Goal: Task Accomplishment & Management: Manage account settings

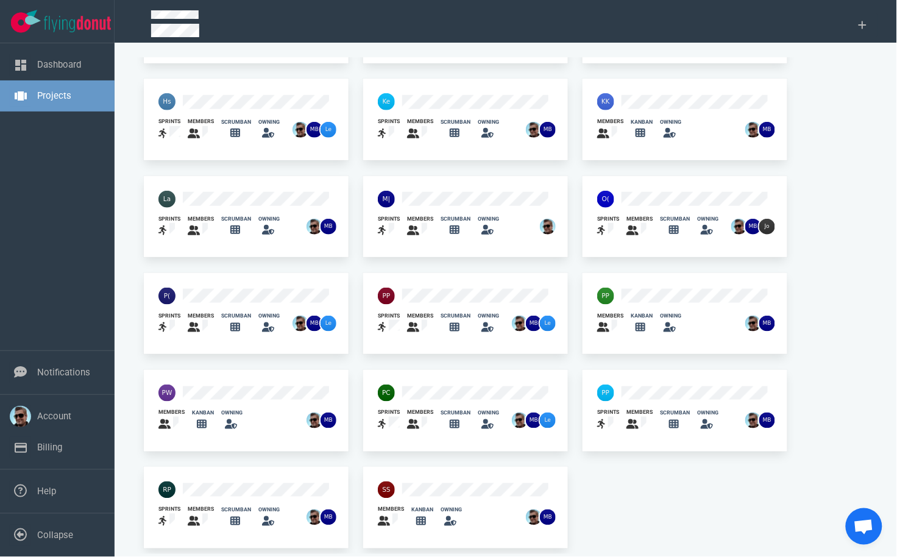
scroll to position [271, 0]
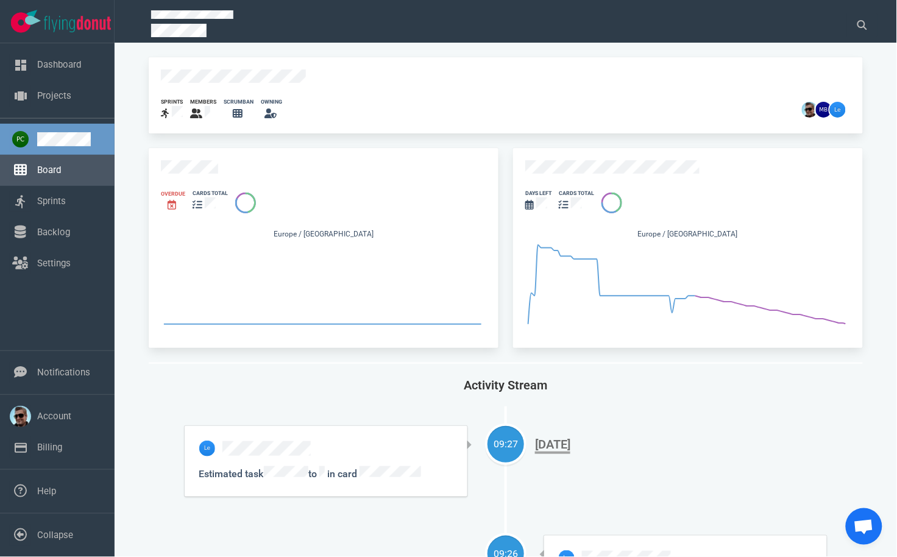
click at [52, 175] on link "Board" at bounding box center [49, 170] width 24 height 11
click at [45, 168] on link "Board" at bounding box center [49, 170] width 24 height 11
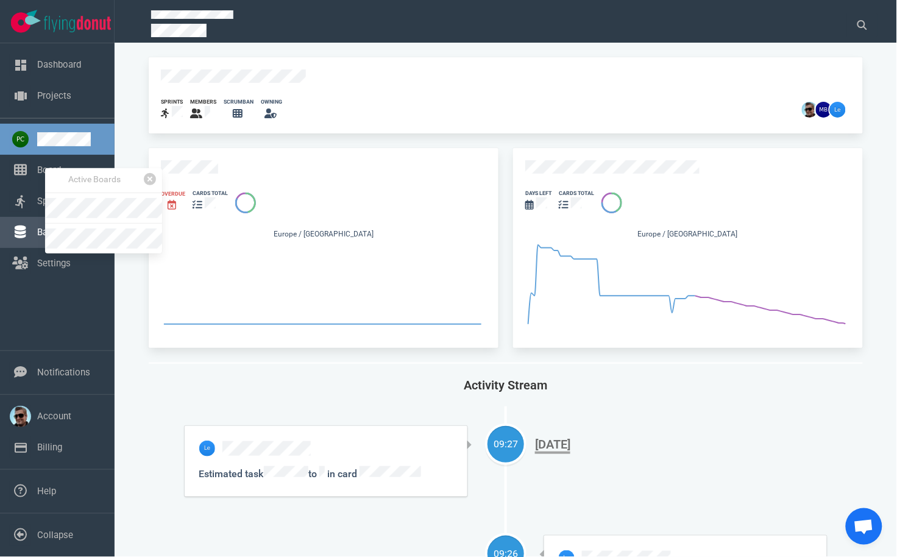
click at [37, 227] on link "Backlog" at bounding box center [53, 232] width 33 height 11
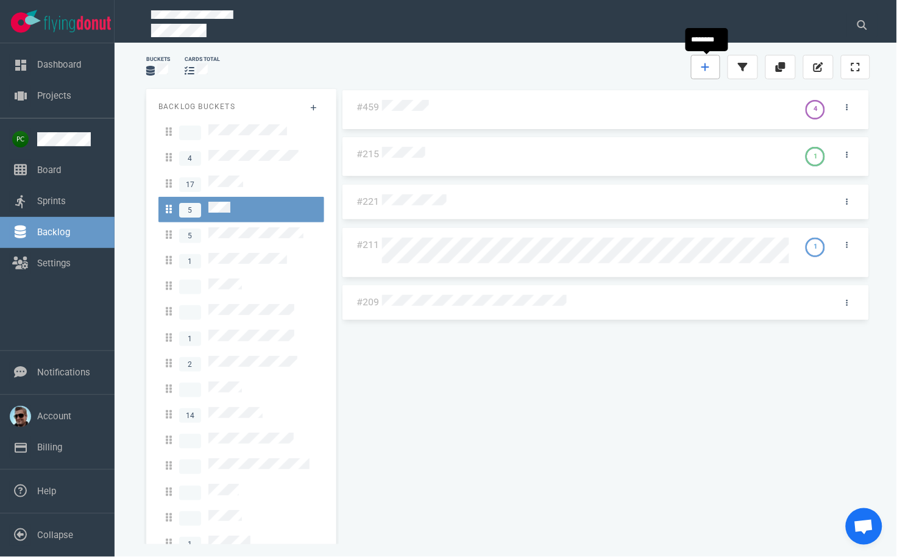
click at [709, 68] on icon at bounding box center [705, 67] width 9 height 10
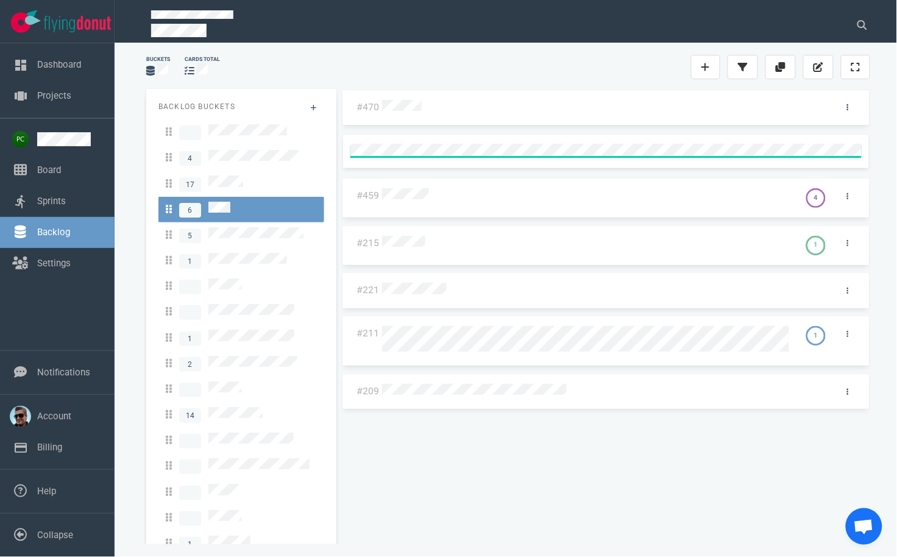
click at [396, 105] on div "#470 #459 4 #215 1 #221 #211 1 #209" at bounding box center [606, 310] width 530 height 443
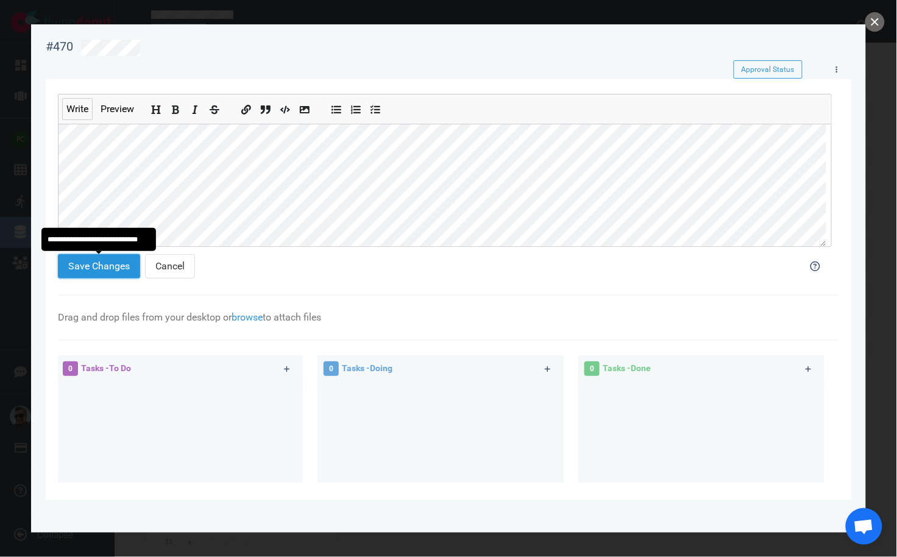
click at [111, 266] on button "Save Changes" at bounding box center [99, 266] width 82 height 24
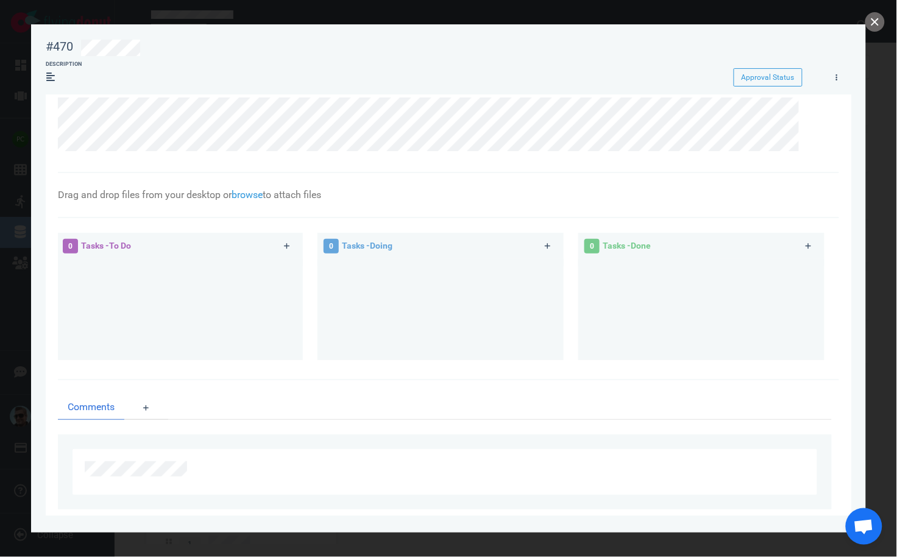
scroll to position [33, 0]
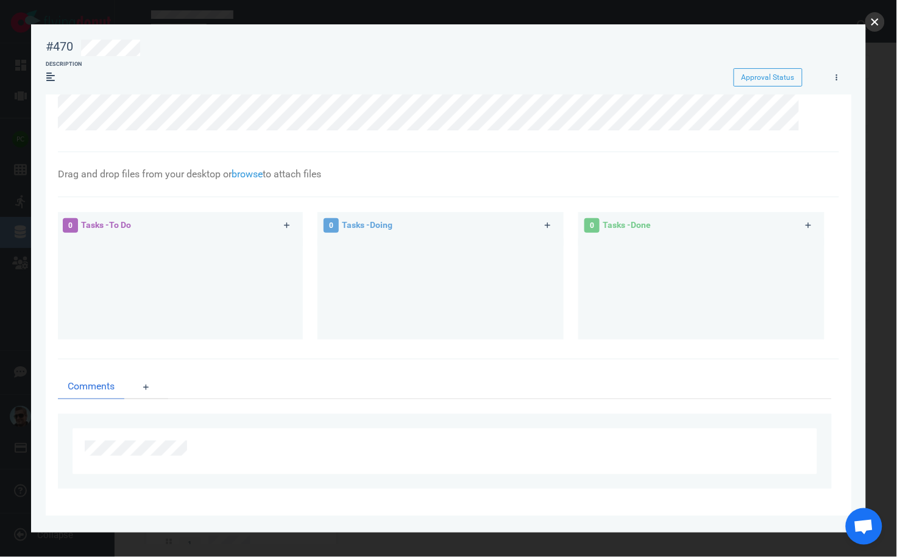
click at [874, 25] on button "close" at bounding box center [874, 21] width 19 height 19
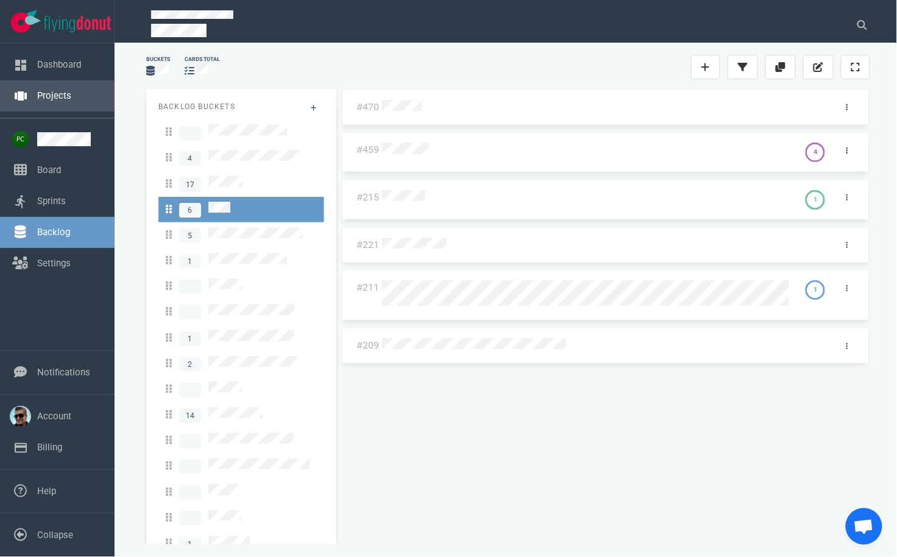
click at [57, 91] on link "Projects" at bounding box center [54, 95] width 34 height 11
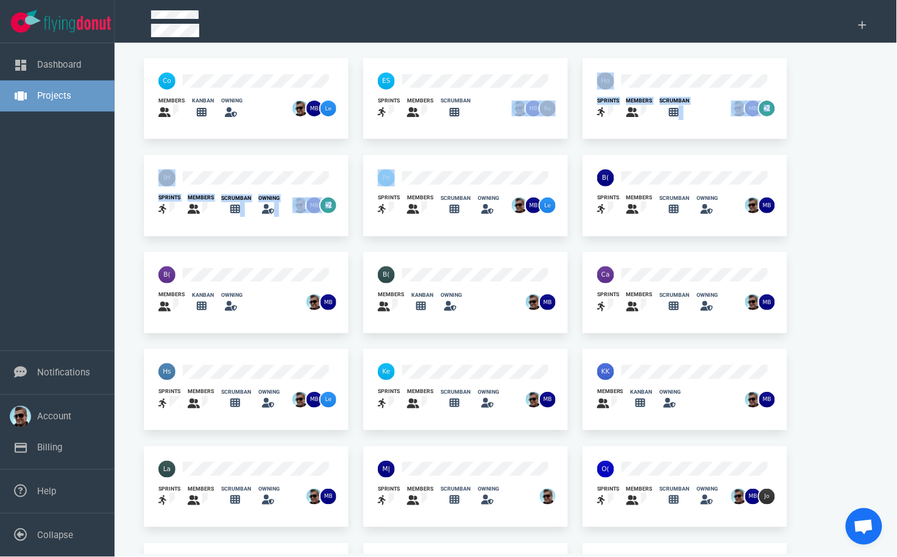
click at [507, 152] on div "members kanban owning sprints members scrumban sprints members scrumban +2 spri…" at bounding box center [505, 438] width 739 height 776
click at [480, 153] on div "sprints members scrumban owning" at bounding box center [465, 195] width 219 height 97
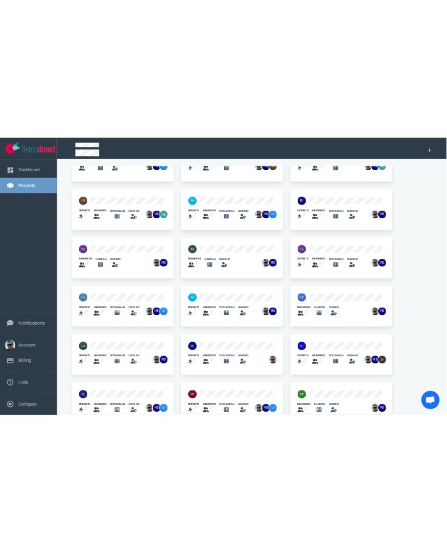
scroll to position [0, 0]
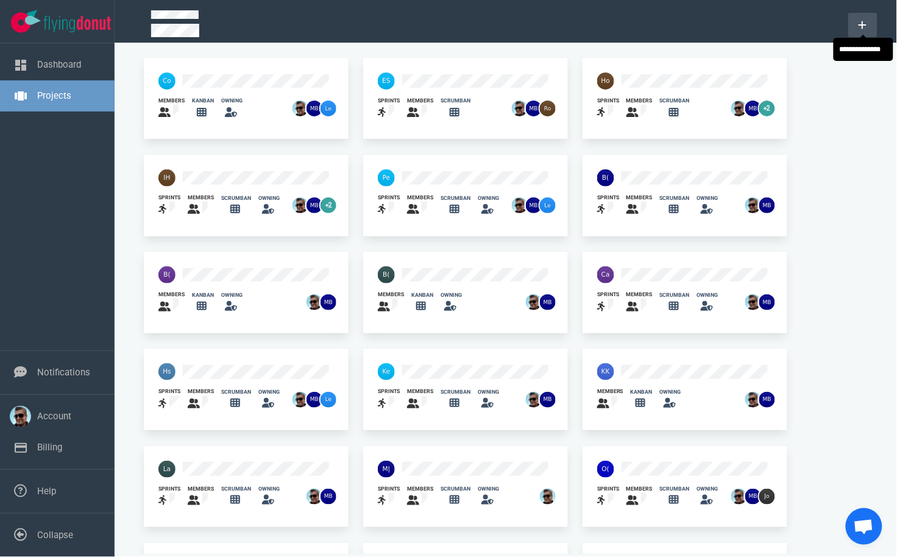
click at [869, 18] on button at bounding box center [862, 25] width 29 height 24
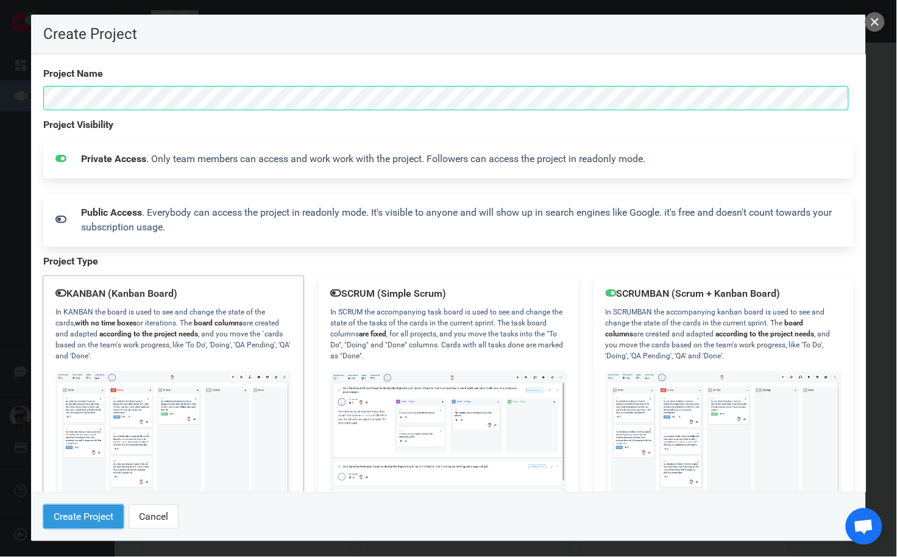
drag, startPoint x: 86, startPoint y: 514, endPoint x: 52, endPoint y: 231, distance: 284.8
click at [94, 425] on div "Create Project Project Name Project Visibility Private Access . Only team membe…" at bounding box center [448, 279] width 835 height 528
click at [88, 514] on button "Create Project" at bounding box center [83, 517] width 80 height 24
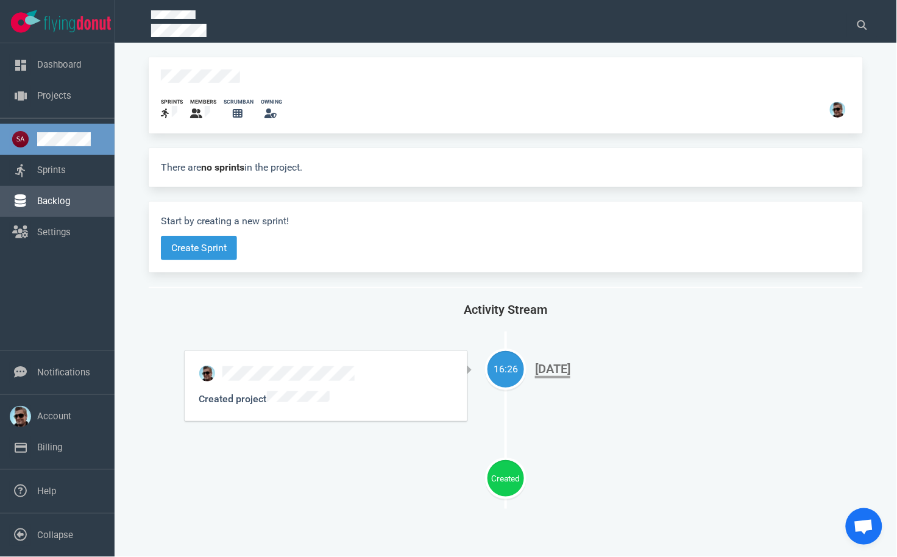
click at [46, 207] on link "Backlog" at bounding box center [53, 201] width 33 height 11
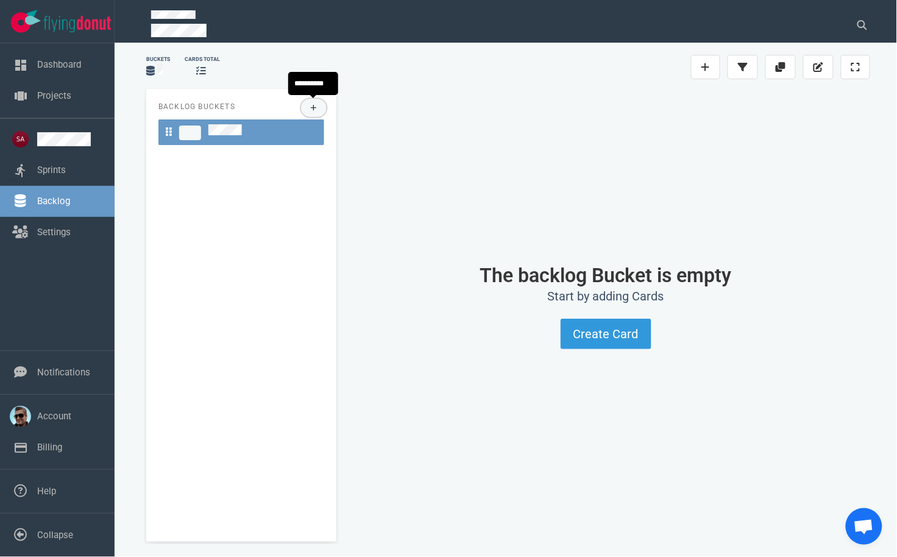
click at [312, 106] on icon at bounding box center [314, 107] width 7 height 7
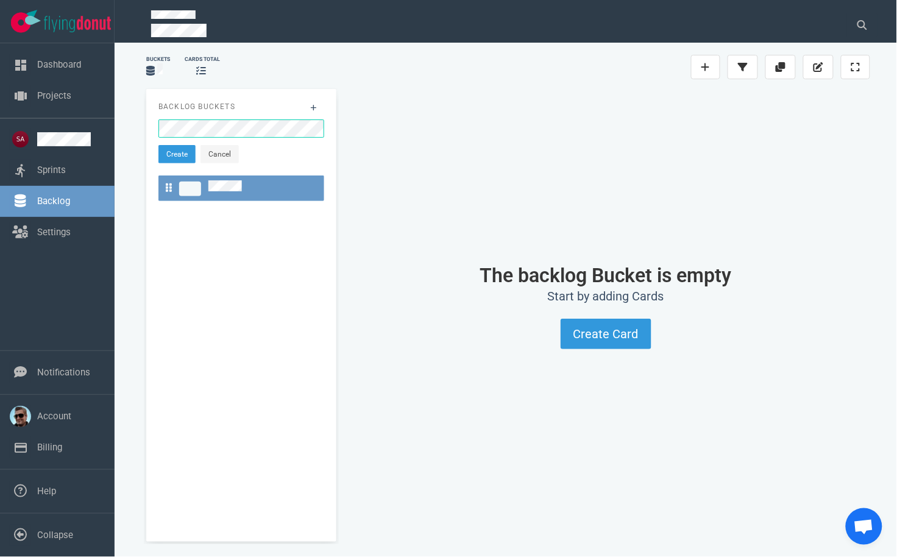
click at [388, 149] on div "The backlog Bucket is empty Start by adding Cards Create Card" at bounding box center [605, 307] width 529 height 436
click at [315, 108] on icon at bounding box center [314, 107] width 7 height 7
click at [190, 155] on button "Create" at bounding box center [176, 154] width 37 height 18
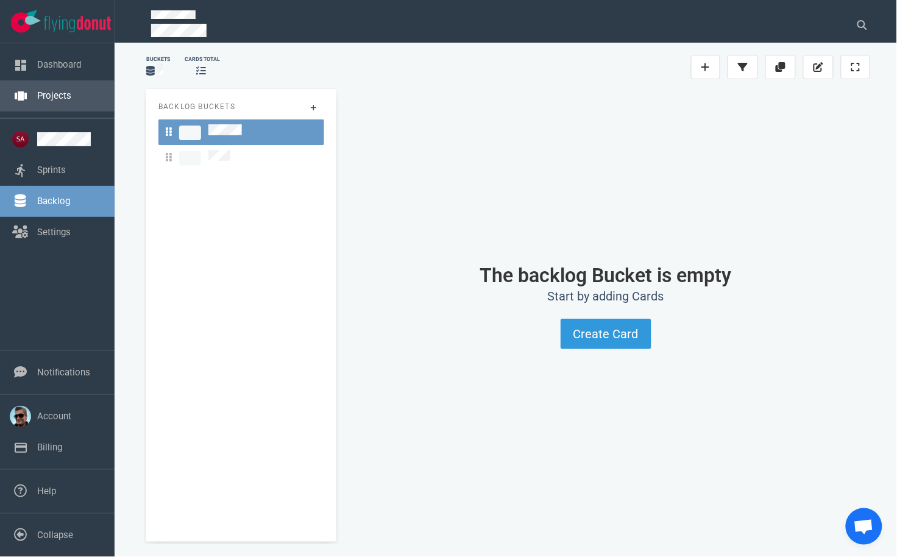
click at [56, 90] on link "Projects" at bounding box center [54, 95] width 34 height 11
drag, startPoint x: 201, startPoint y: 220, endPoint x: 200, endPoint y: 211, distance: 8.6
click at [201, 219] on div "Backlog Buckets" at bounding box center [241, 315] width 190 height 453
click at [316, 105] on icon at bounding box center [314, 107] width 7 height 7
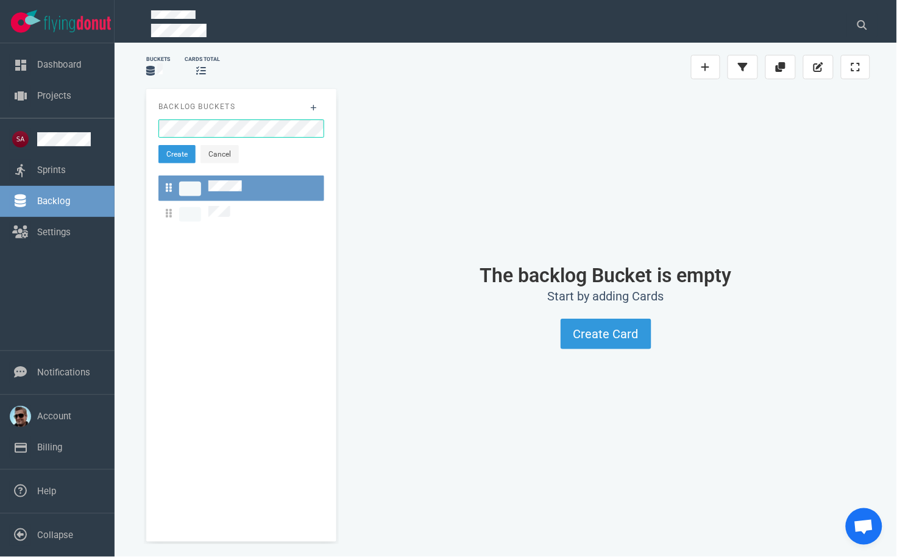
click button "Create" at bounding box center [176, 154] width 37 height 18
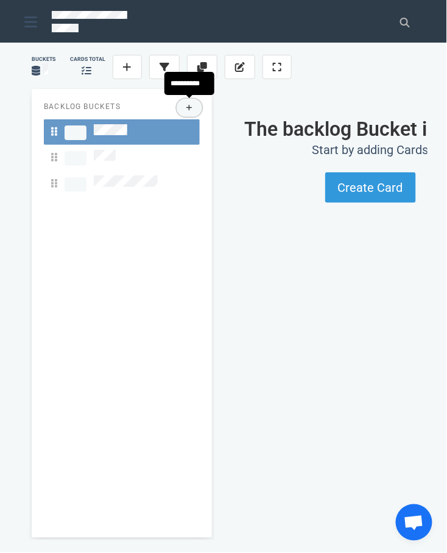
click at [185, 107] on button at bounding box center [190, 108] width 26 height 18
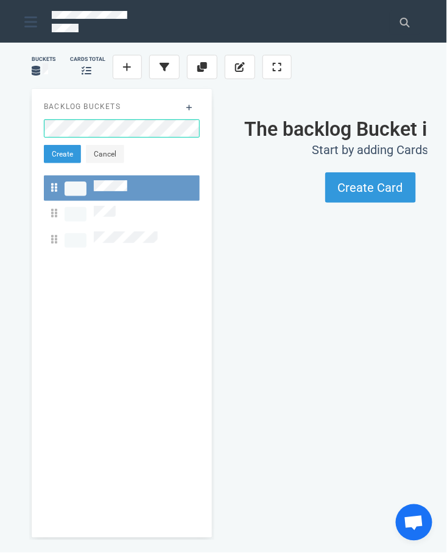
click button "Create" at bounding box center [62, 154] width 37 height 18
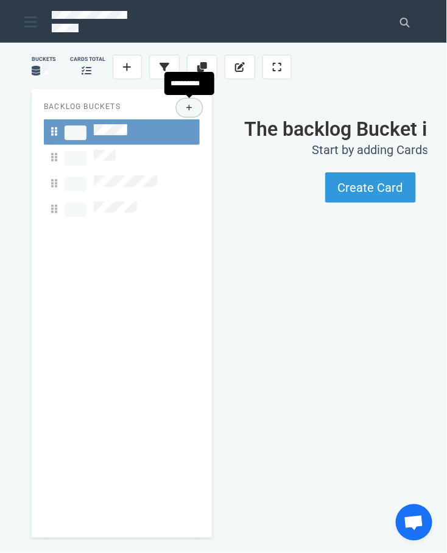
click at [191, 106] on icon at bounding box center [189, 107] width 7 height 7
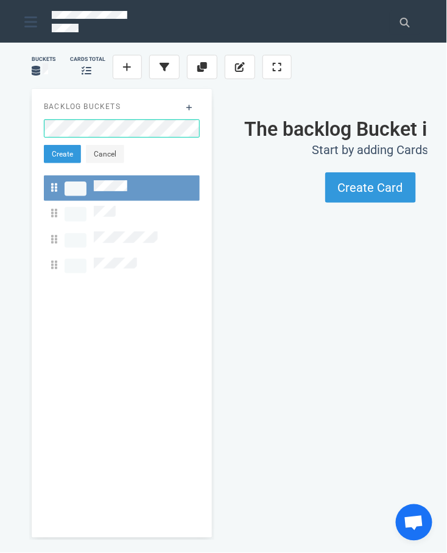
click button "Create" at bounding box center [62, 154] width 37 height 18
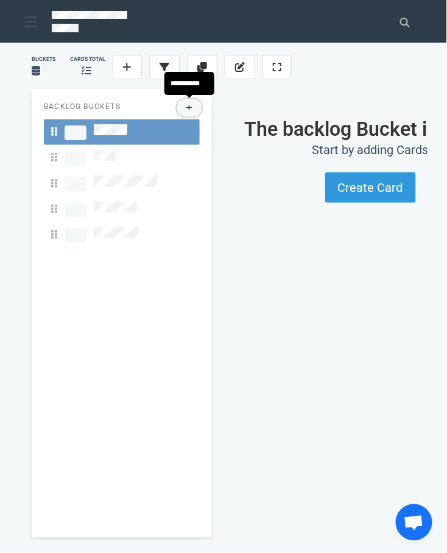
click at [188, 110] on icon at bounding box center [189, 107] width 7 height 7
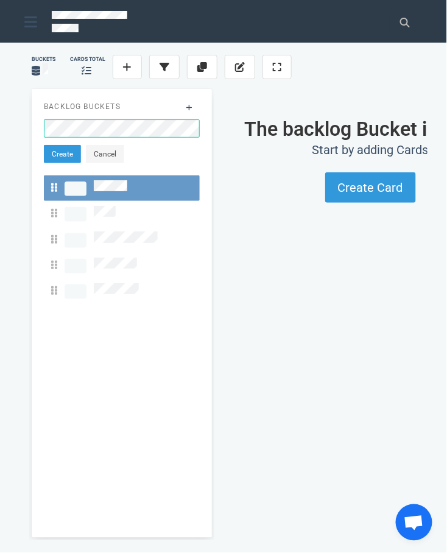
click button "Create" at bounding box center [62, 154] width 37 height 18
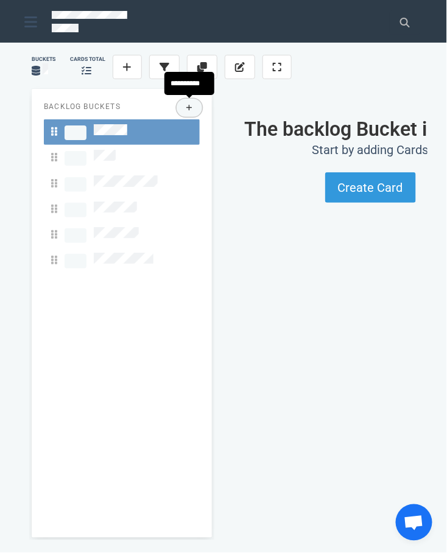
click at [197, 104] on button at bounding box center [190, 108] width 26 height 18
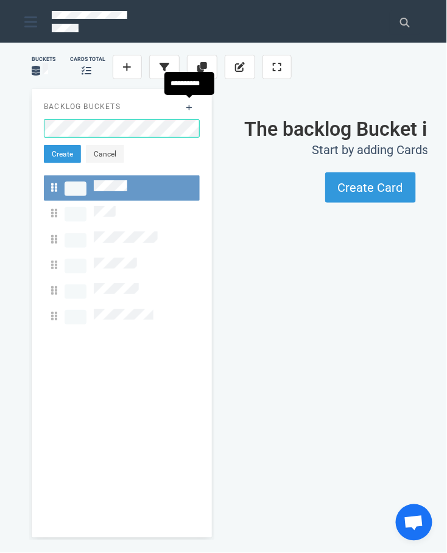
click button "Create" at bounding box center [62, 154] width 37 height 18
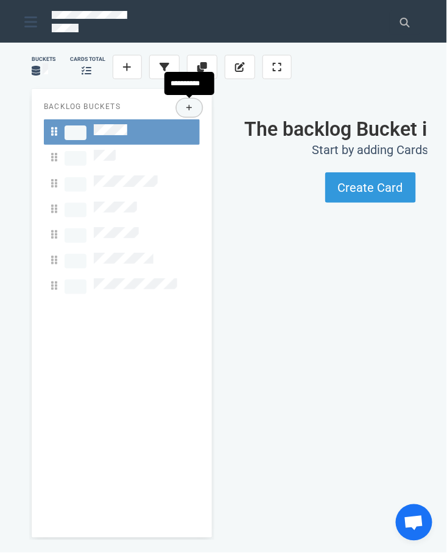
click at [188, 107] on icon at bounding box center [189, 107] width 7 height 7
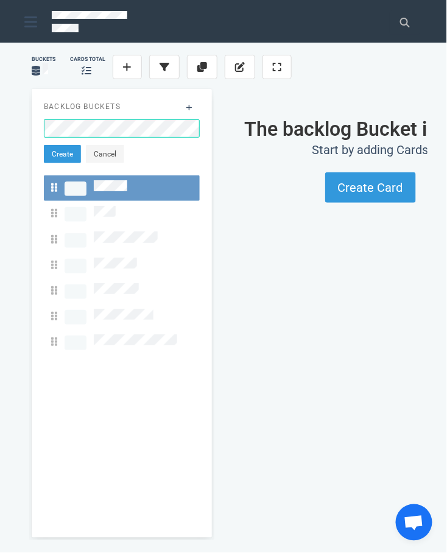
click button "Create" at bounding box center [62, 154] width 37 height 18
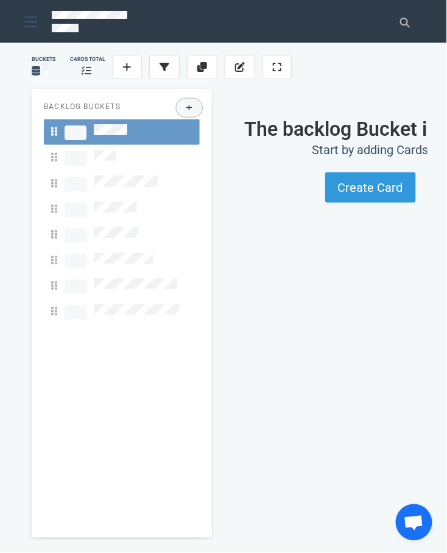
click at [190, 108] on icon at bounding box center [189, 107] width 7 height 7
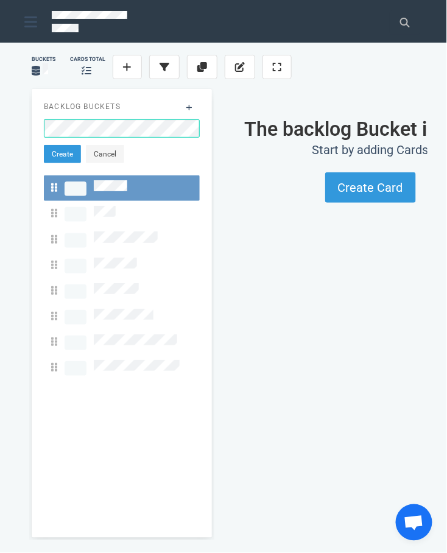
click button "Create" at bounding box center [62, 154] width 37 height 18
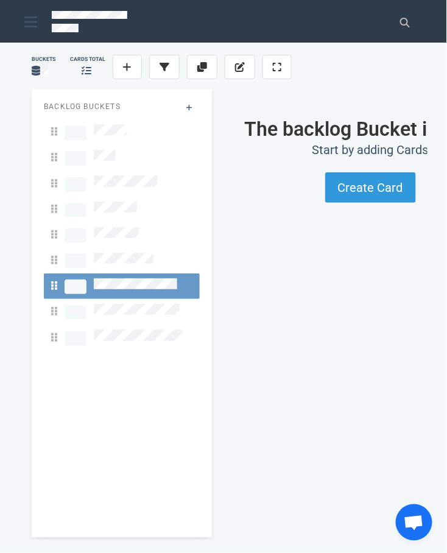
drag, startPoint x: 115, startPoint y: 269, endPoint x: 127, endPoint y: 271, distance: 11.7
click at [127, 278] on span at bounding box center [114, 286] width 126 height 16
click at [237, 66] on icon at bounding box center [240, 67] width 10 height 10
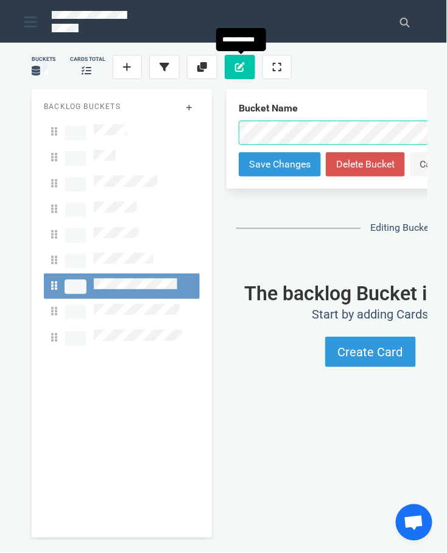
scroll to position [0, 69]
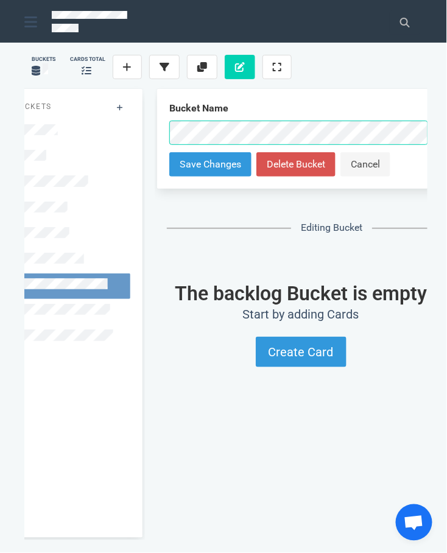
click button "Save Changes" at bounding box center [210, 164] width 82 height 24
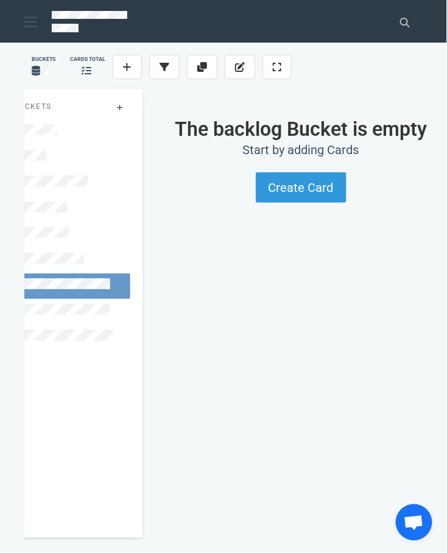
drag, startPoint x: 141, startPoint y: 543, endPoint x: 38, endPoint y: 551, distance: 103.9
click at [38, 551] on section "Buckets cards total Backlog Buckets The backlog Bucket is empty Start by adding…" at bounding box center [223, 298] width 447 height 511
click at [144, 501] on div "Backlog Buckets" at bounding box center [52, 314] width 185 height 454
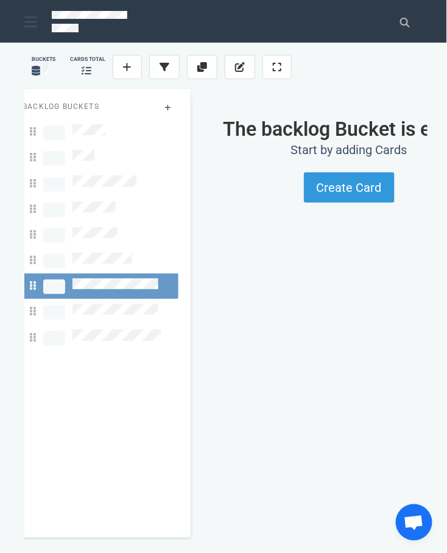
scroll to position [0, 0]
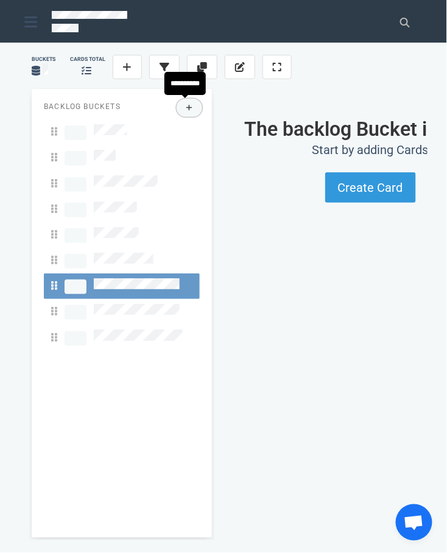
click at [185, 106] on button at bounding box center [190, 108] width 26 height 18
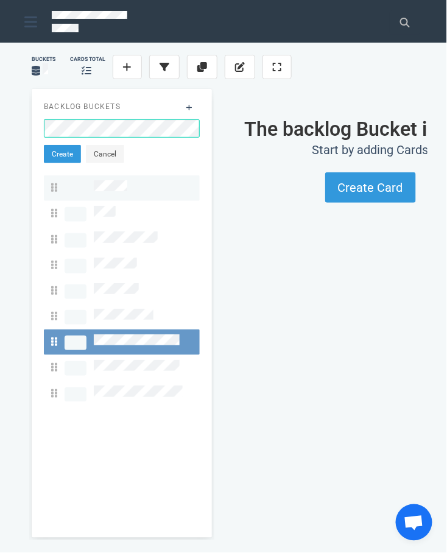
click button "Create" at bounding box center [62, 154] width 37 height 18
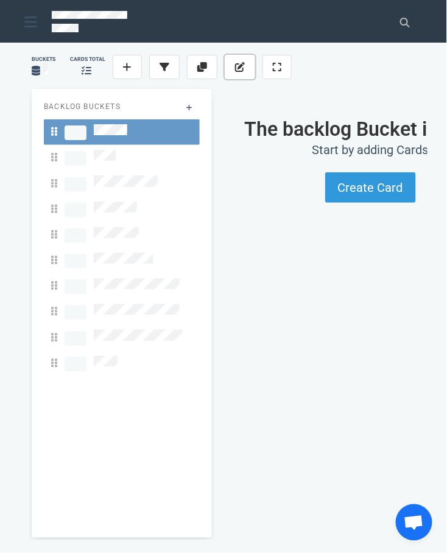
click at [245, 65] on icon at bounding box center [240, 67] width 10 height 10
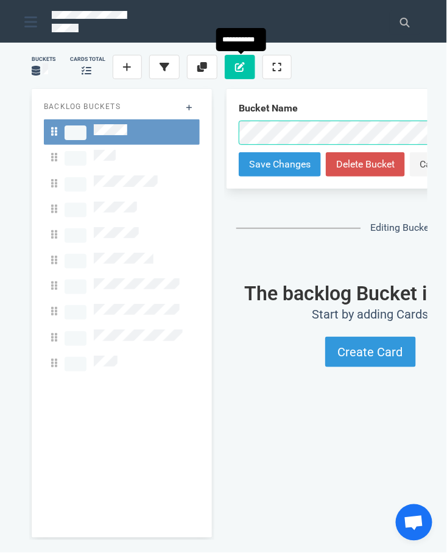
scroll to position [0, 69]
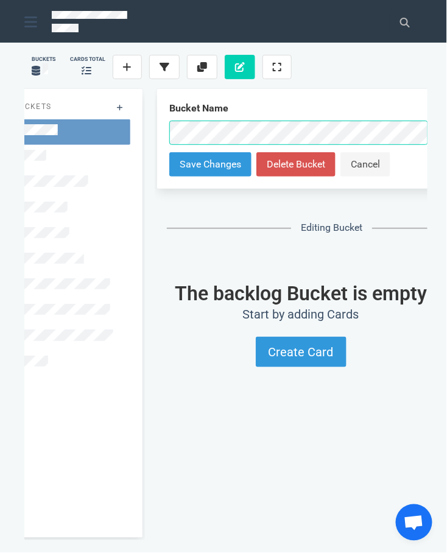
click button "Save Changes" at bounding box center [210, 164] width 82 height 24
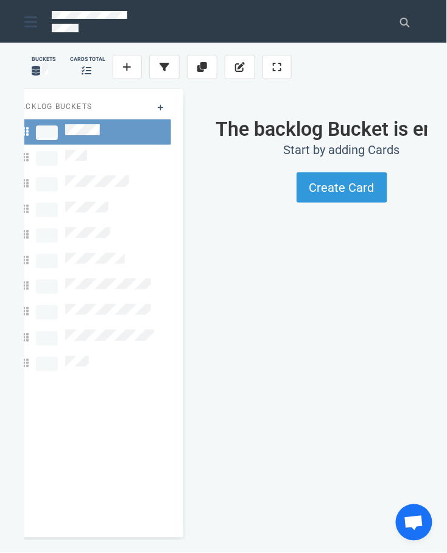
scroll to position [0, 0]
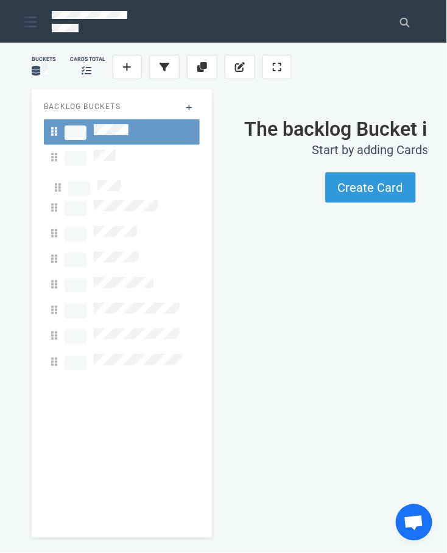
drag, startPoint x: 54, startPoint y: 350, endPoint x: 58, endPoint y: 187, distance: 163.3
click at [58, 187] on div at bounding box center [122, 247] width 156 height 257
click at [236, 64] on icon at bounding box center [240, 67] width 10 height 10
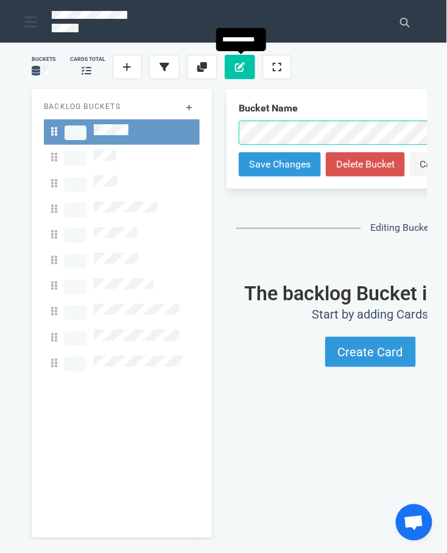
scroll to position [0, 69]
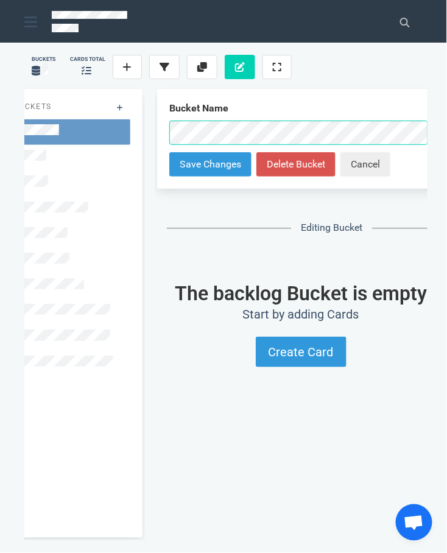
click at [356, 160] on button "Cancel" at bounding box center [366, 164] width 50 height 24
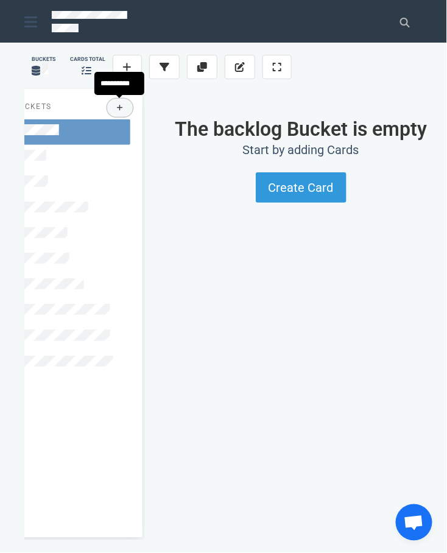
click at [112, 106] on button at bounding box center [120, 108] width 26 height 18
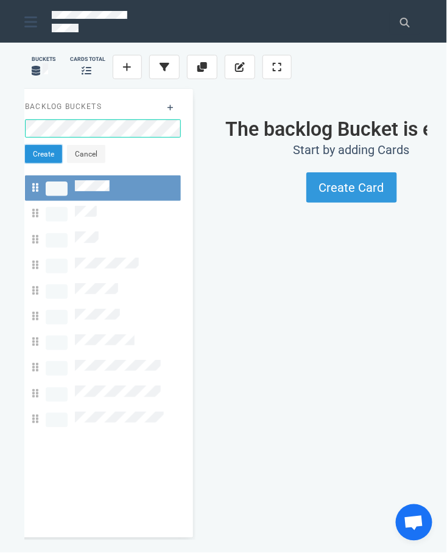
click at [41, 158] on button "Create" at bounding box center [43, 154] width 37 height 18
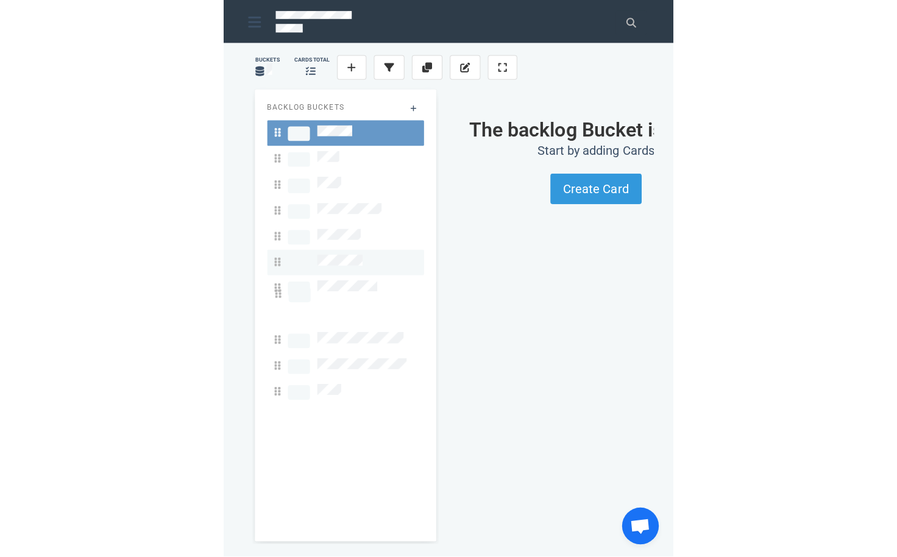
scroll to position [0, 0]
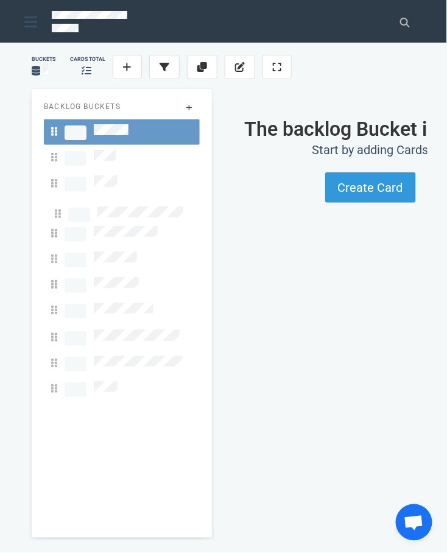
drag, startPoint x: 55, startPoint y: 290, endPoint x: 58, endPoint y: 210, distance: 80.5
click at [58, 210] on div at bounding box center [122, 260] width 156 height 283
drag, startPoint x: 57, startPoint y: 325, endPoint x: 54, endPoint y: 239, distance: 86.0
click at [55, 236] on div at bounding box center [122, 260] width 156 height 283
drag, startPoint x: 54, startPoint y: 355, endPoint x: 55, endPoint y: 262, distance: 92.6
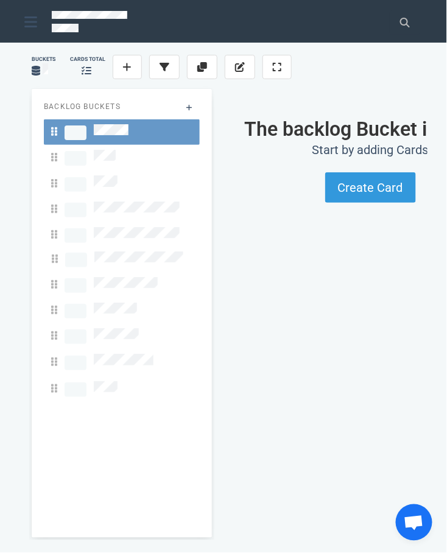
click at [55, 262] on div at bounding box center [122, 260] width 156 height 283
drag, startPoint x: 52, startPoint y: 372, endPoint x: 59, endPoint y: 276, distance: 95.9
click at [59, 276] on div at bounding box center [122, 260] width 156 height 283
click at [191, 107] on icon at bounding box center [189, 108] width 6 height 6
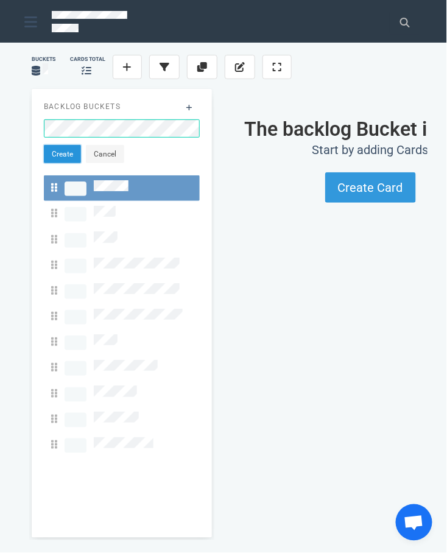
click at [69, 151] on button "Create" at bounding box center [62, 154] width 37 height 18
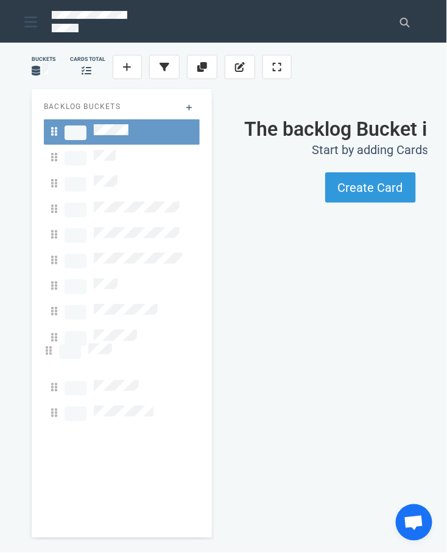
drag, startPoint x: 55, startPoint y: 399, endPoint x: 50, endPoint y: 350, distance: 49.1
click at [50, 350] on div at bounding box center [122, 273] width 156 height 308
click at [49, 377] on link at bounding box center [122, 390] width 156 height 26
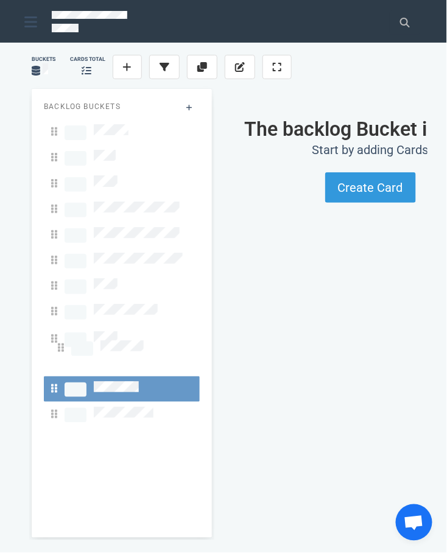
drag, startPoint x: 55, startPoint y: 322, endPoint x: 62, endPoint y: 344, distance: 22.4
click at [62, 344] on div at bounding box center [122, 273] width 156 height 308
click at [162, 439] on div "Backlog Buckets" at bounding box center [122, 313] width 180 height 449
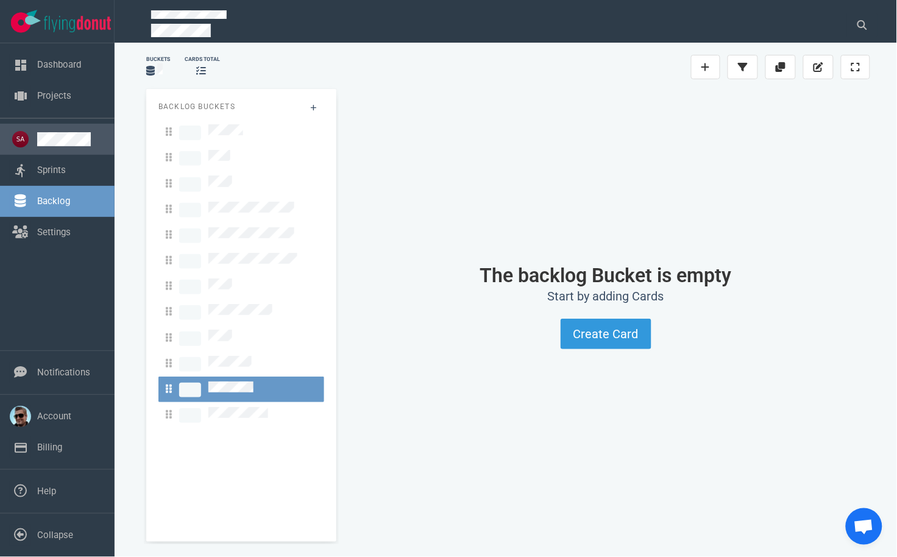
click at [43, 132] on link at bounding box center [71, 139] width 68 height 14
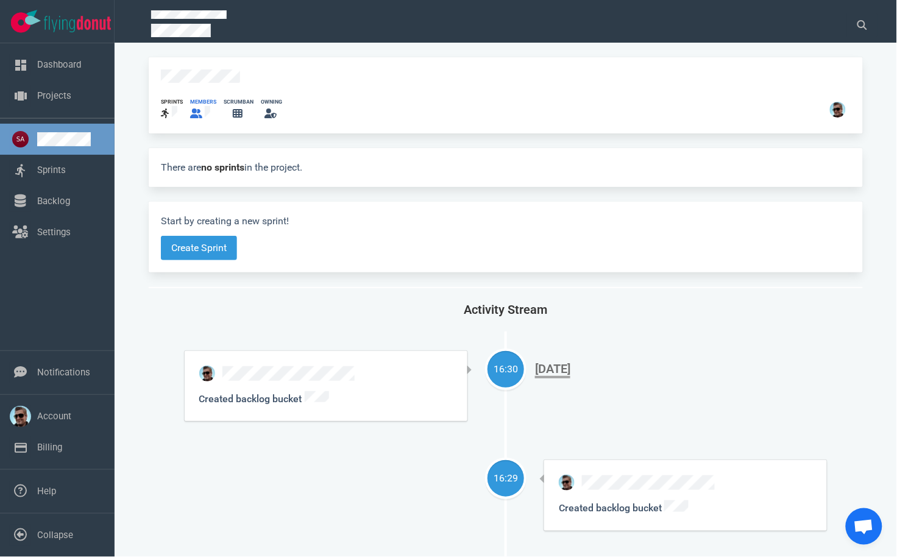
click at [198, 110] on icon at bounding box center [196, 113] width 12 height 10
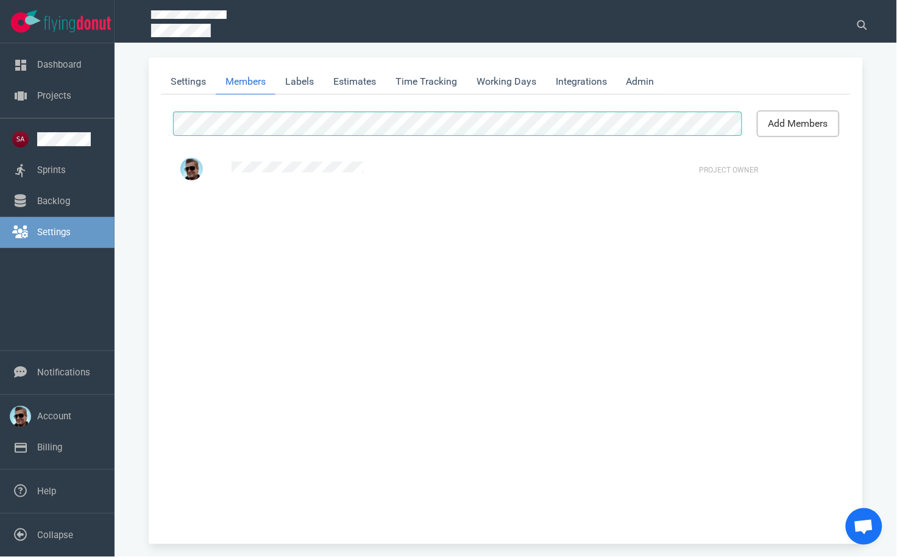
click at [804, 113] on button "add members" at bounding box center [798, 124] width 80 height 24
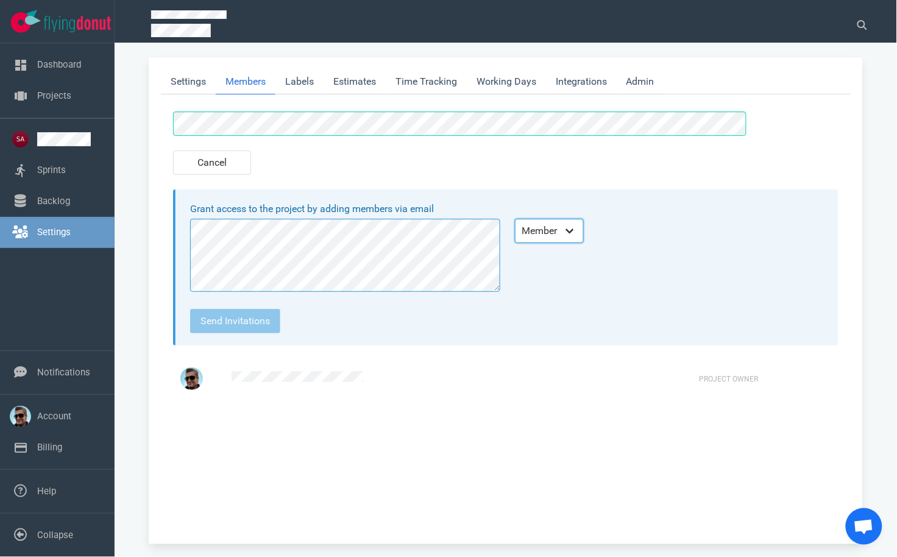
click at [539, 219] on select "Admin Member Follower" at bounding box center [549, 231] width 69 height 24
click at [515, 219] on select "Admin Member Follower" at bounding box center [549, 231] width 69 height 24
click at [256, 309] on button "Send invitations" at bounding box center [235, 321] width 90 height 24
select select "2"
click at [585, 416] on div "cancel Grant access to the project by adding members via email Admin Member Fol…" at bounding box center [506, 321] width 690 height 424
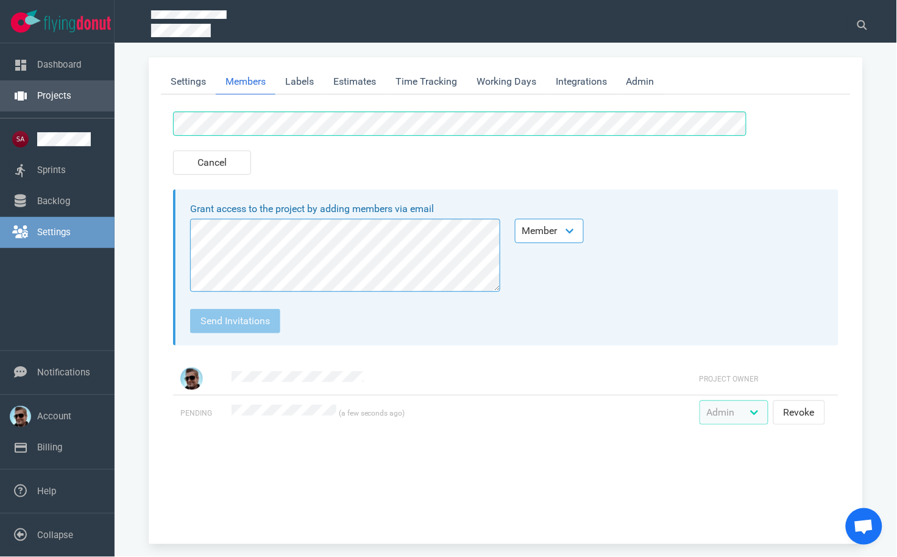
click at [71, 92] on link "Projects" at bounding box center [54, 95] width 34 height 11
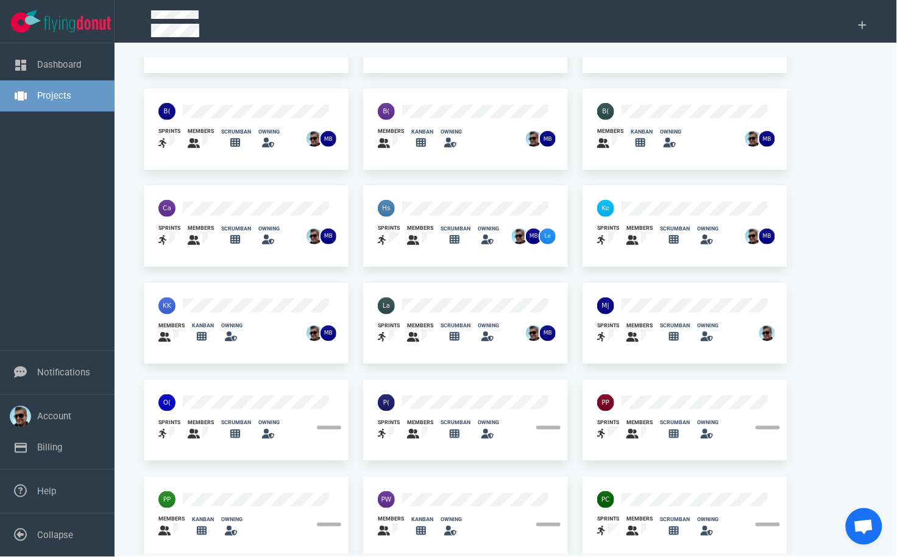
scroll to position [271, 0]
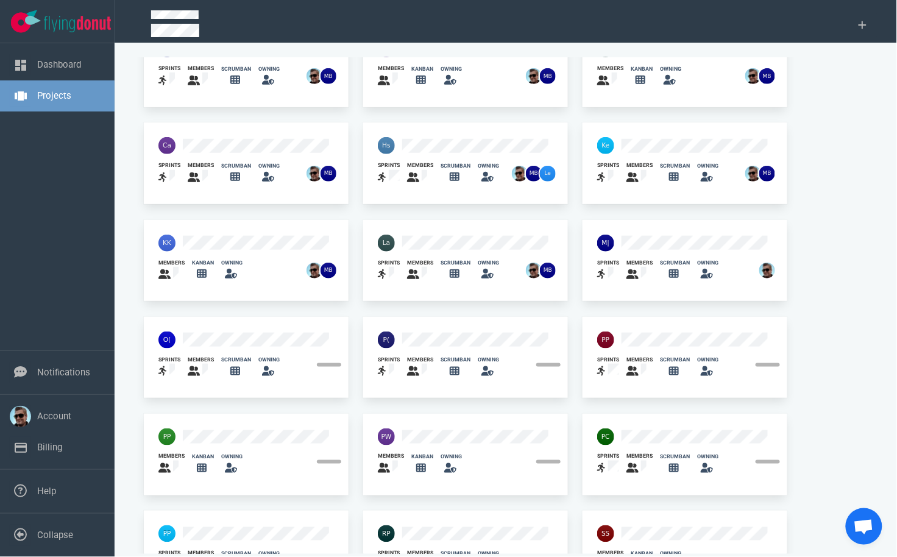
scroll to position [271, 0]
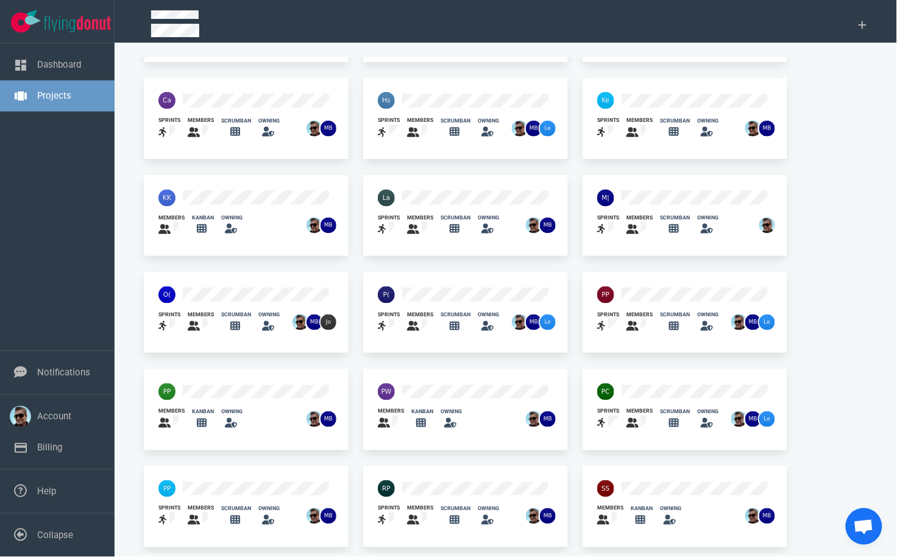
click at [277, 254] on div "members kanban owning" at bounding box center [245, 215] width 219 height 97
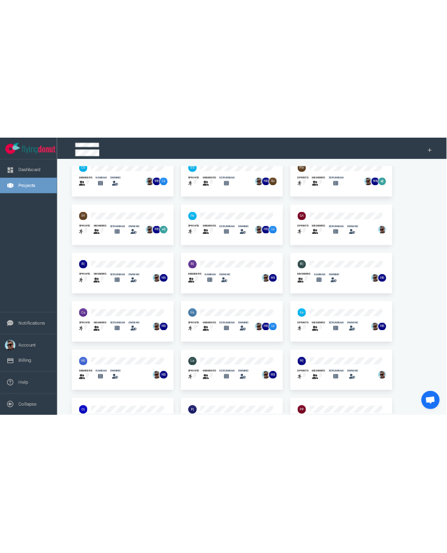
scroll to position [0, 0]
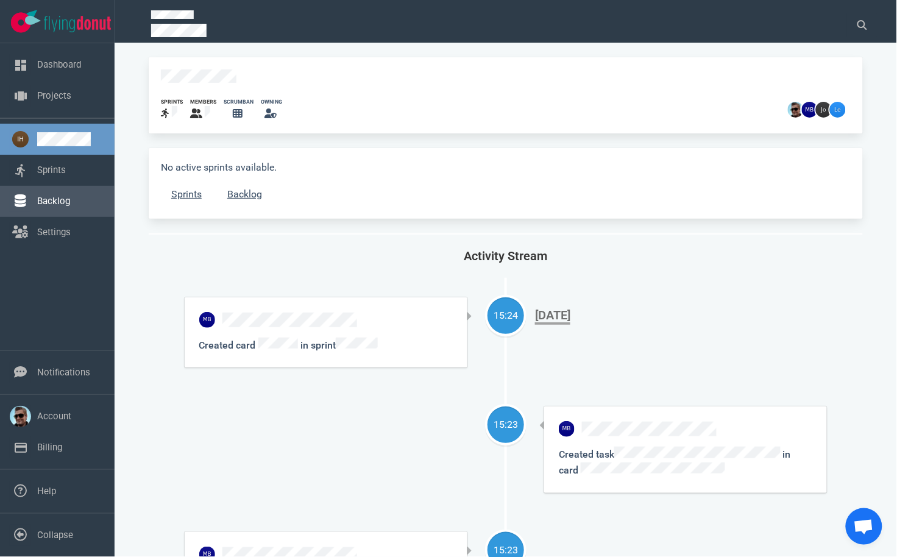
click at [60, 198] on link "Backlog" at bounding box center [53, 201] width 33 height 11
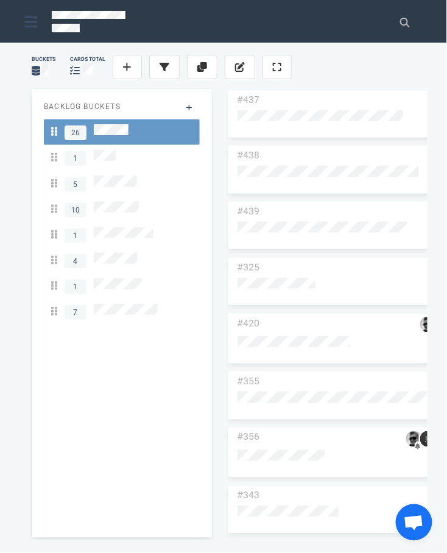
click at [80, 44] on section "Buckets cards total Backlog Buckets 26 1 5 10 1 4 1 7 #437 #438 #439 #325 #420 …" at bounding box center [223, 298] width 447 height 511
click at [32, 29] on icon at bounding box center [30, 22] width 13 height 15
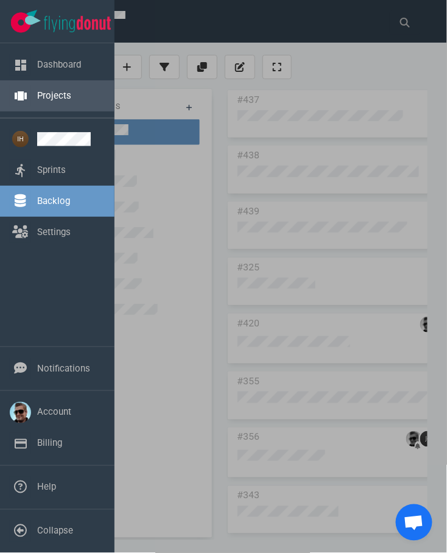
click at [44, 97] on link "Projects" at bounding box center [54, 95] width 34 height 11
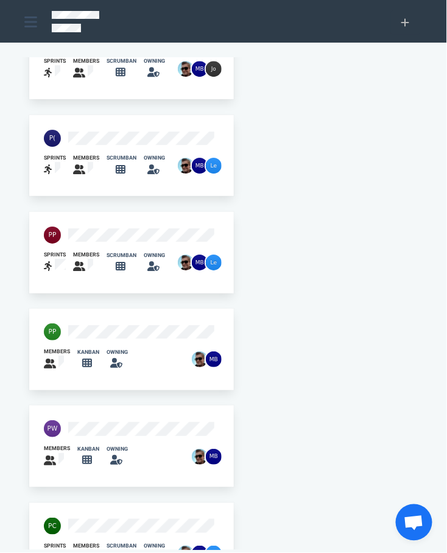
scroll to position [1439, 0]
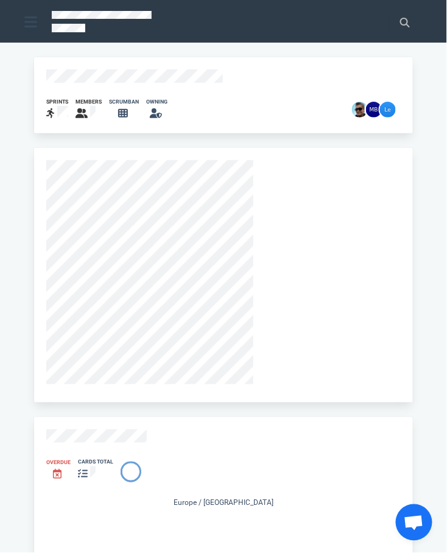
click at [34, 27] on icon at bounding box center [30, 22] width 13 height 15
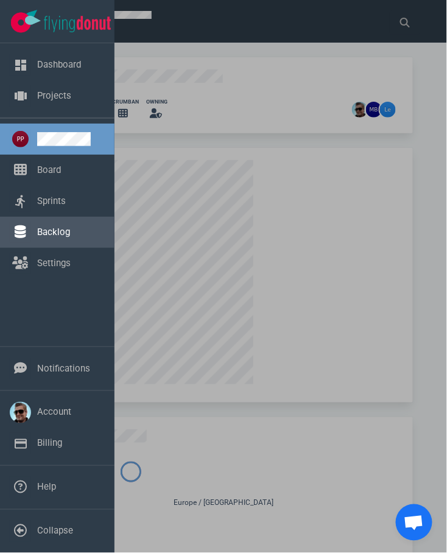
click at [57, 235] on link "Backlog" at bounding box center [53, 232] width 33 height 11
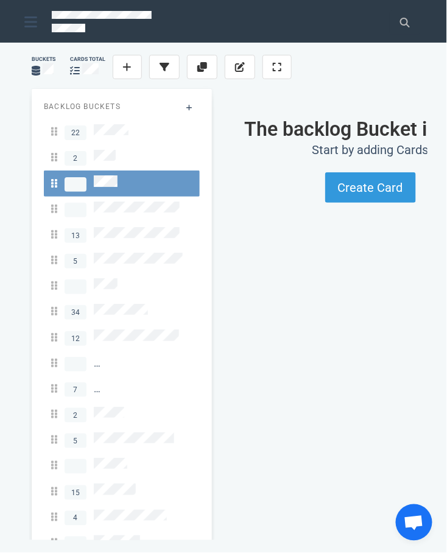
drag, startPoint x: 93, startPoint y: 174, endPoint x: 157, endPoint y: 117, distance: 85.9
click at [157, 117] on aside "Backlog Buckets 22 2 13 5 34 12 7 2 5 15 4 1 1" at bounding box center [122, 341] width 156 height 481
click at [243, 66] on icon at bounding box center [240, 67] width 10 height 10
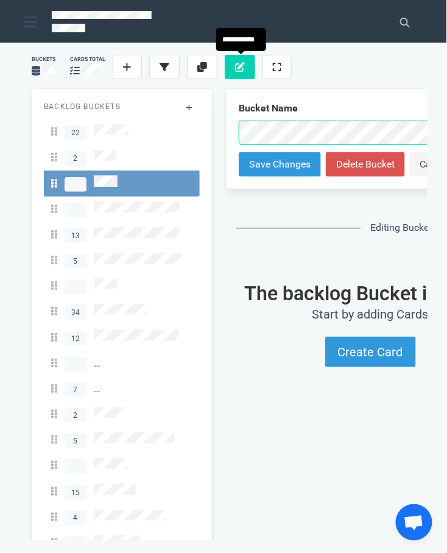
scroll to position [0, 69]
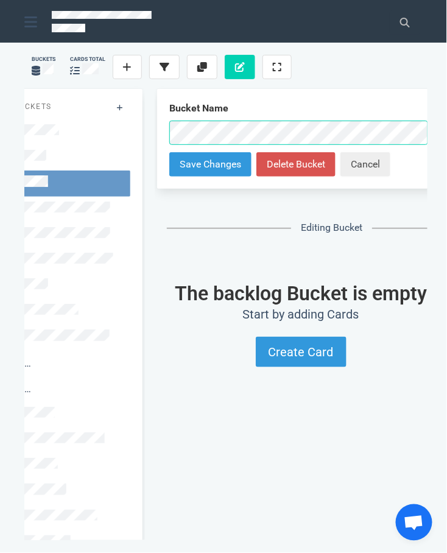
click at [372, 163] on button "Cancel" at bounding box center [366, 164] width 50 height 24
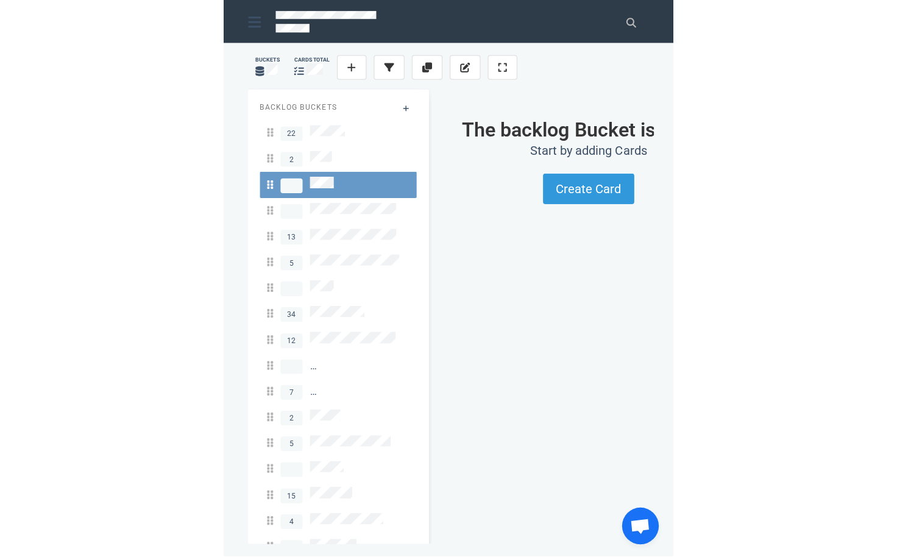
scroll to position [0, 0]
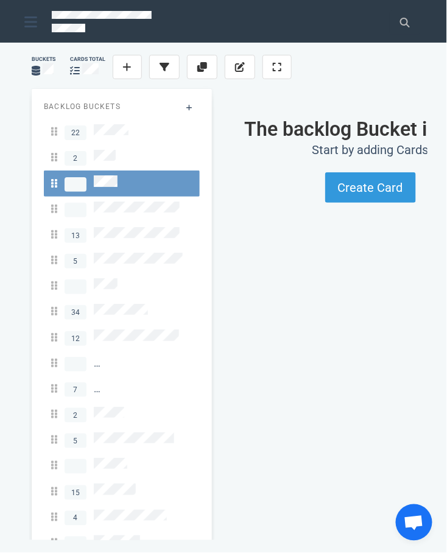
click at [322, 34] on div at bounding box center [213, 23] width 338 height 38
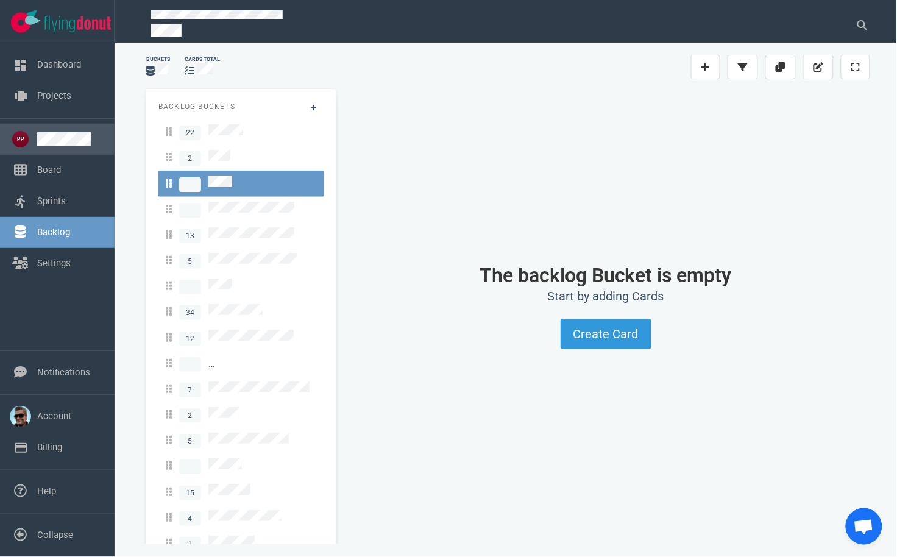
click at [43, 146] on link at bounding box center [71, 139] width 68 height 14
